Goal: Transaction & Acquisition: Purchase product/service

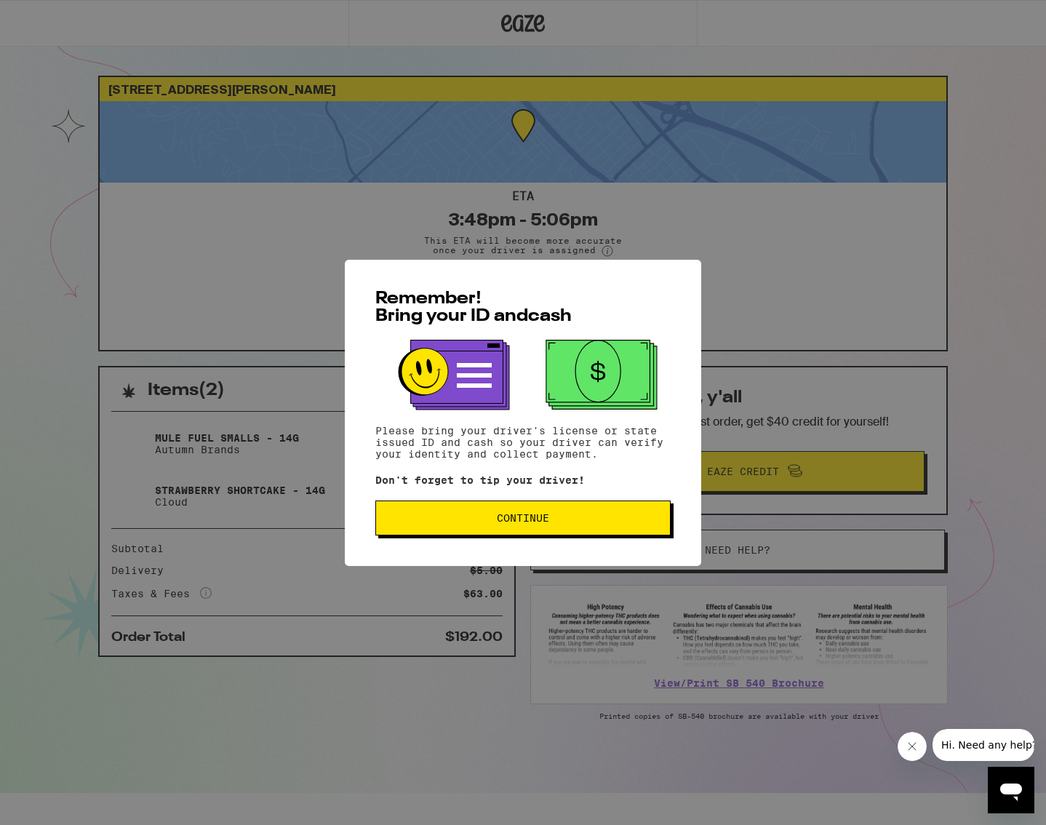
click at [541, 518] on span "Continue" at bounding box center [523, 518] width 52 height 10
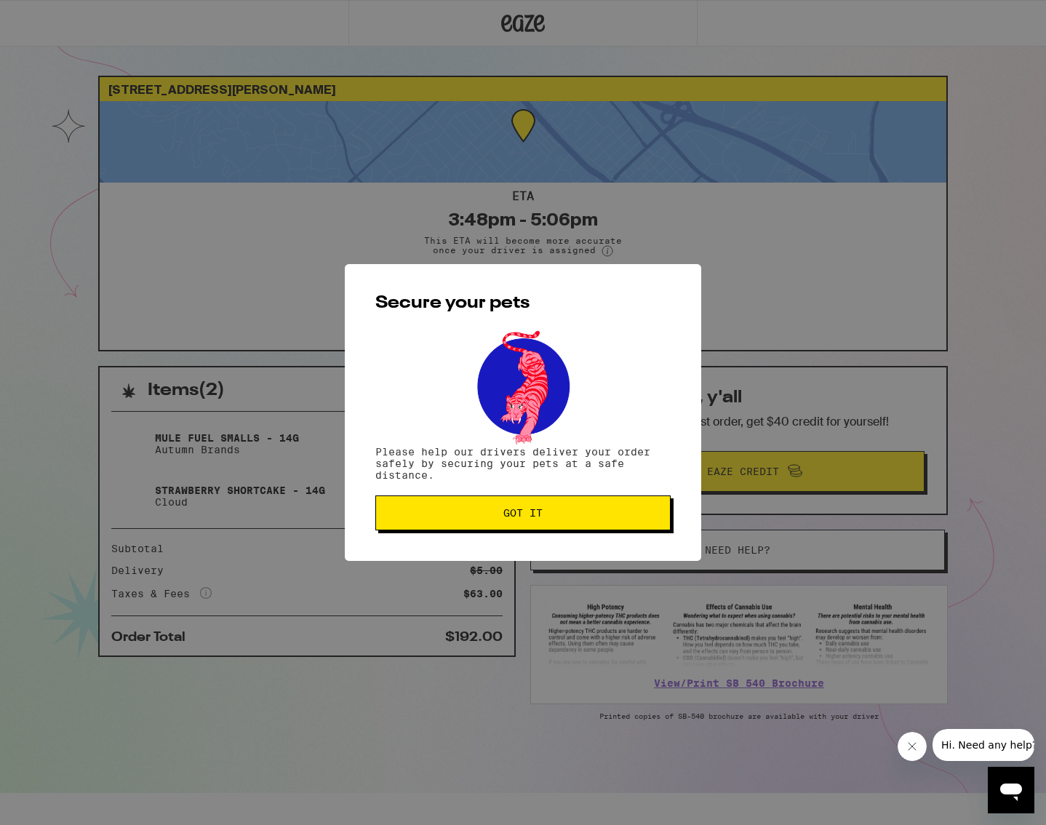
click at [473, 518] on span "Got it" at bounding box center [523, 513] width 271 height 10
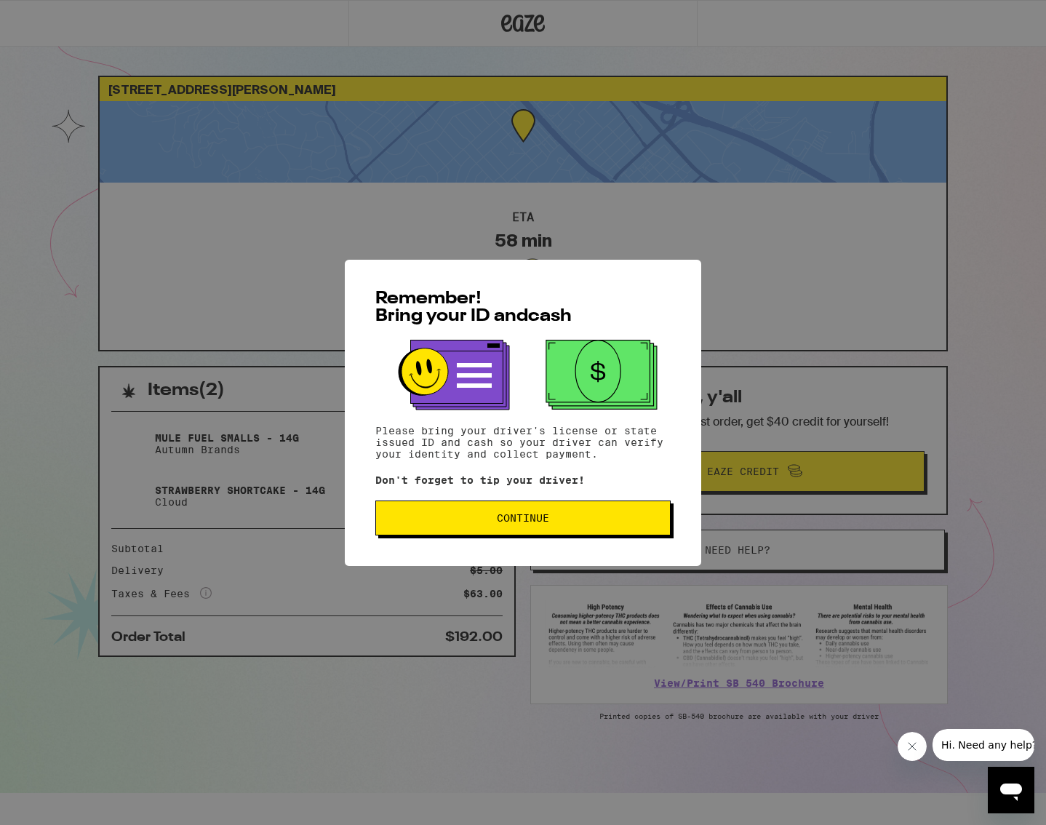
click at [512, 535] on button "Continue" at bounding box center [522, 517] width 295 height 35
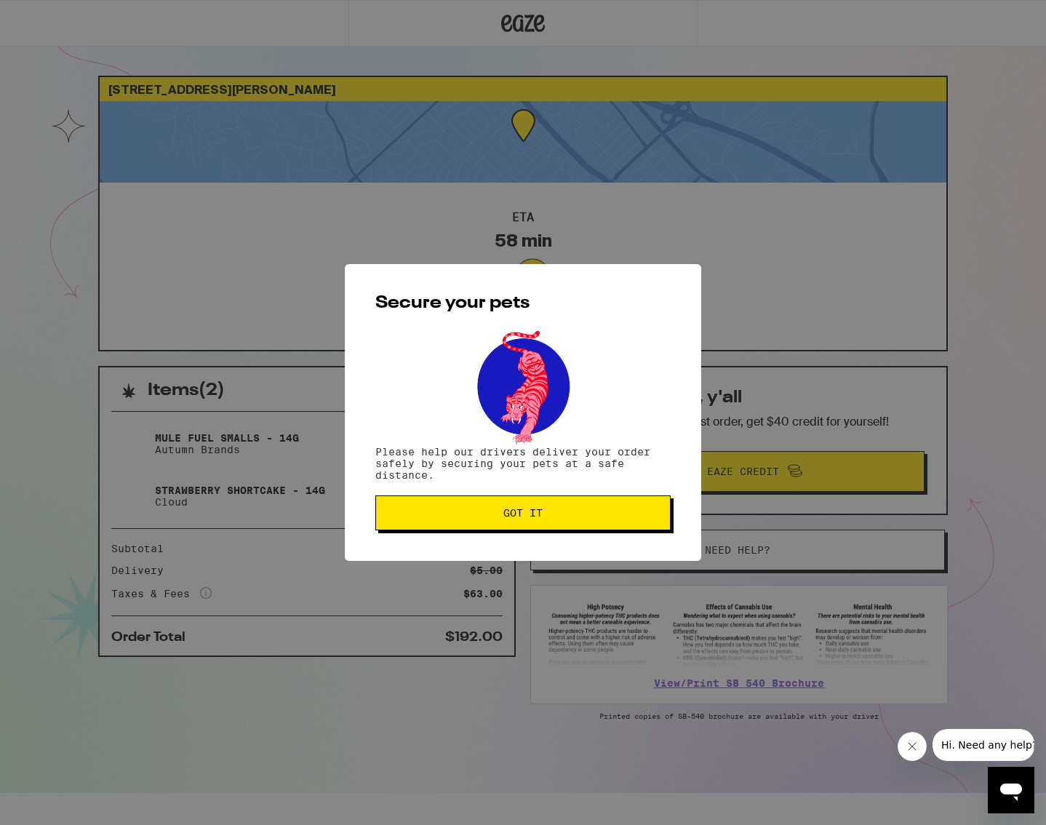
click at [485, 529] on button "Got it" at bounding box center [522, 512] width 295 height 35
